Goal: Transaction & Acquisition: Purchase product/service

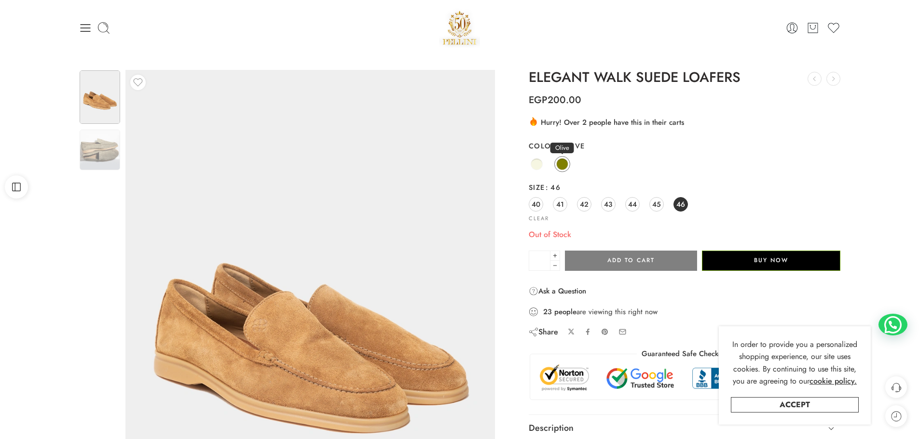
click at [555, 166] on link "Olive" at bounding box center [562, 164] width 16 height 16
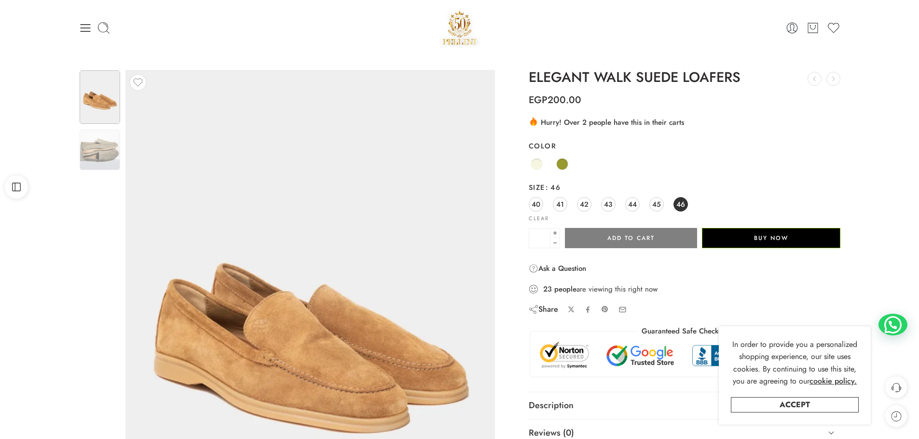
click at [463, 24] on img at bounding box center [459, 27] width 41 height 41
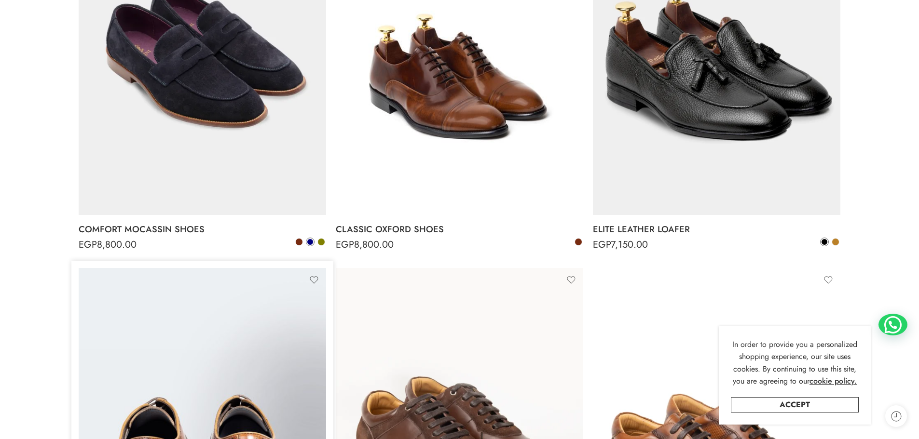
scroll to position [338, 0]
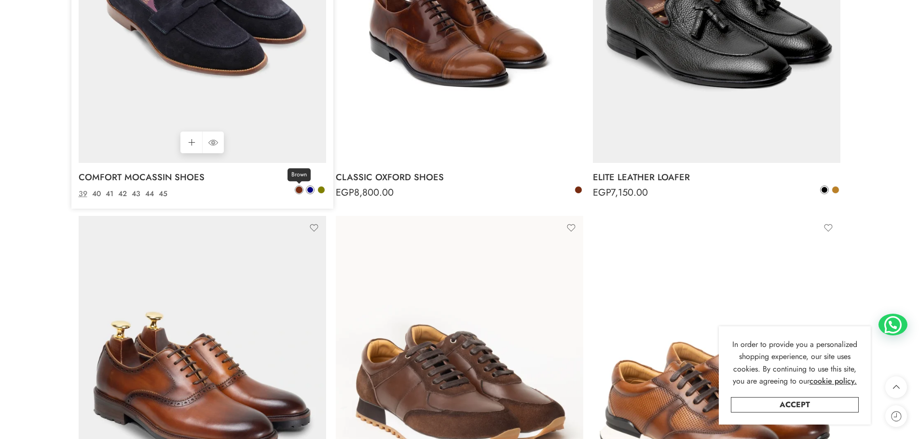
click at [299, 190] on span at bounding box center [299, 190] width 7 height 7
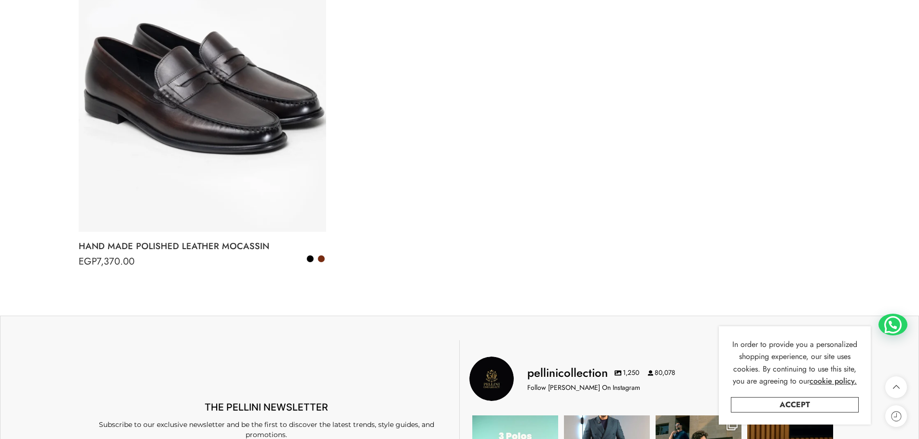
scroll to position [1463, 0]
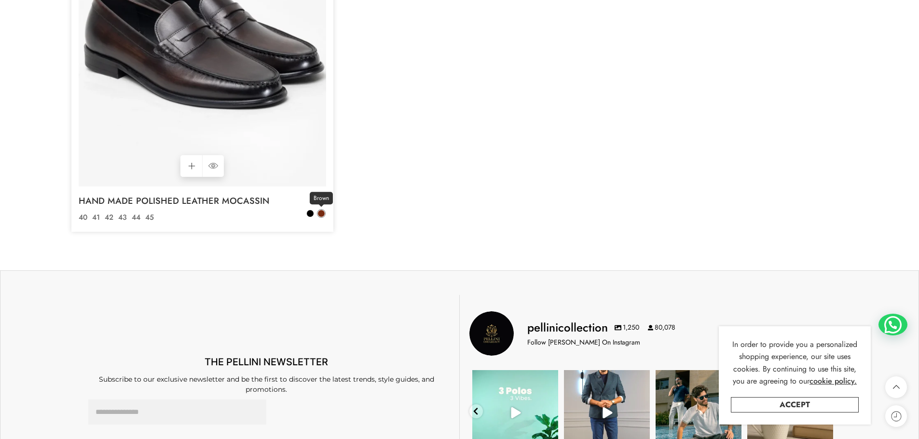
click at [321, 214] on span at bounding box center [321, 213] width 7 height 7
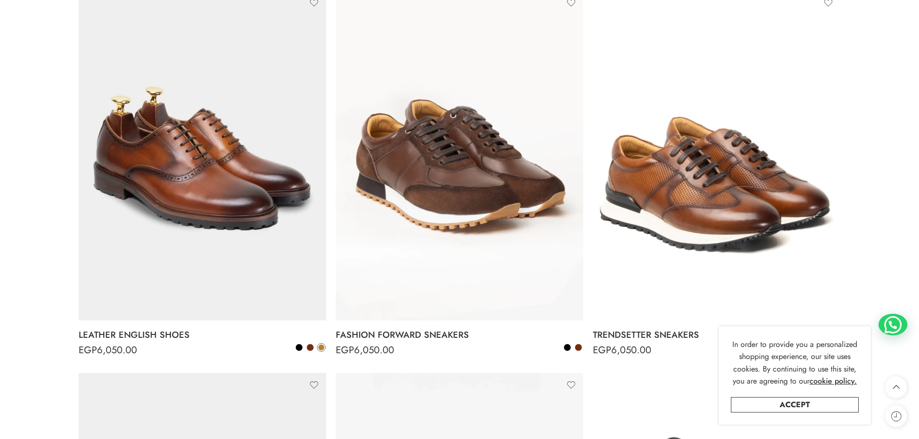
scroll to position [788, 0]
